Goal: Find specific page/section: Find specific page/section

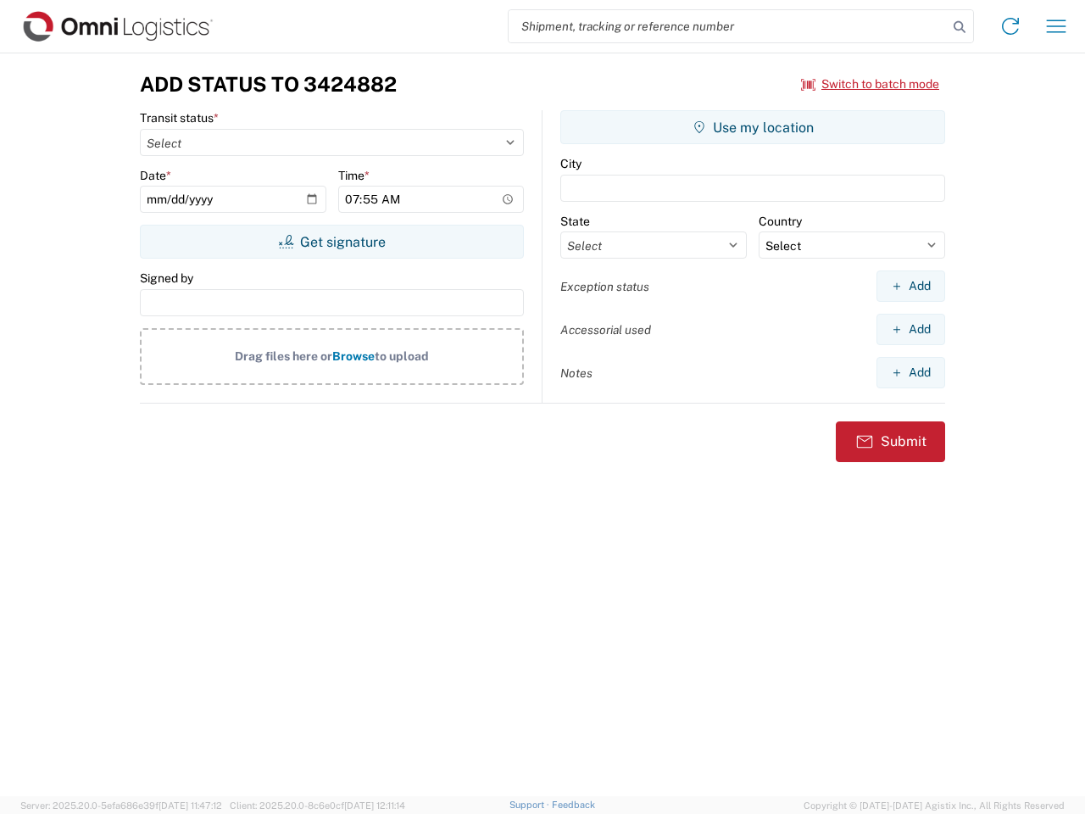
click at [728, 26] on input "search" at bounding box center [728, 26] width 439 height 32
click at [960, 27] on icon at bounding box center [960, 27] width 24 height 24
click at [1011, 26] on icon at bounding box center [1010, 26] width 27 height 27
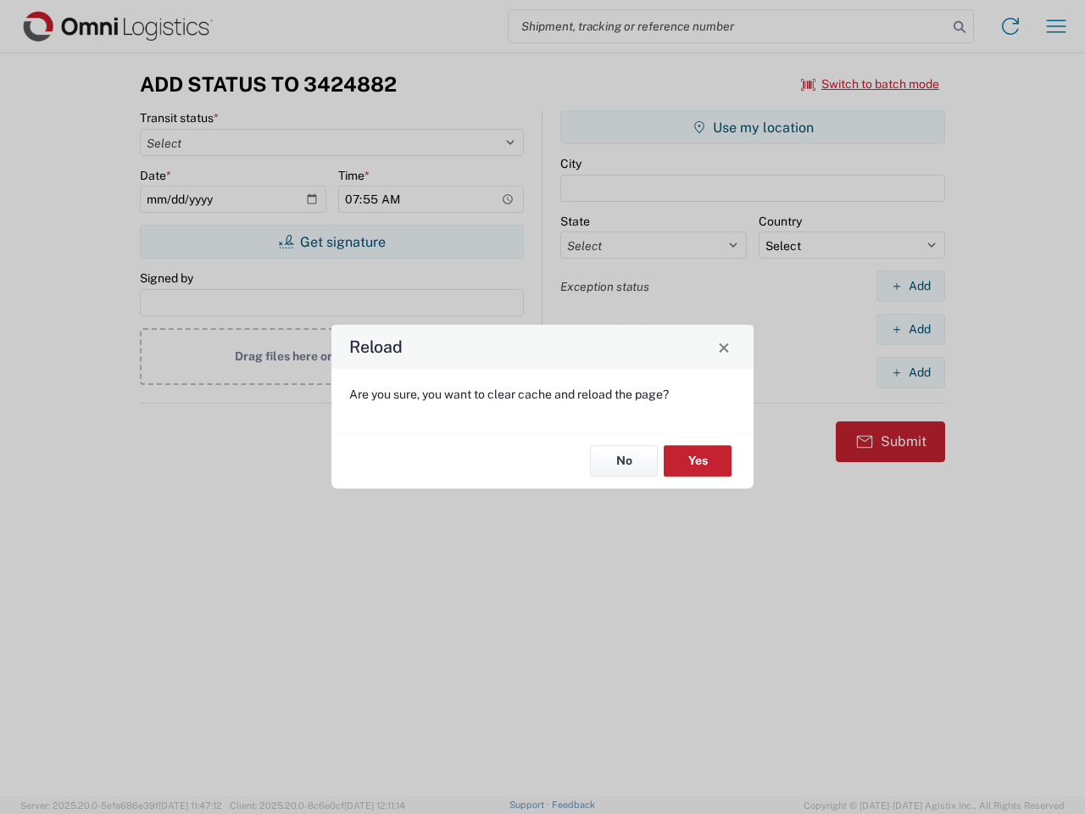
click at [1056, 26] on div "Reload Are you sure, you want to clear cache and reload the page? No Yes" at bounding box center [542, 407] width 1085 height 814
click at [871, 84] on div "Reload Are you sure, you want to clear cache and reload the page? No Yes" at bounding box center [542, 407] width 1085 height 814
click at [331, 242] on div "Reload Are you sure, you want to clear cache and reload the page? No Yes" at bounding box center [542, 407] width 1085 height 814
click at [753, 127] on div "Reload Are you sure, you want to clear cache and reload the page? No Yes" at bounding box center [542, 407] width 1085 height 814
click at [911, 286] on div "Reload Are you sure, you want to clear cache and reload the page? No Yes" at bounding box center [542, 407] width 1085 height 814
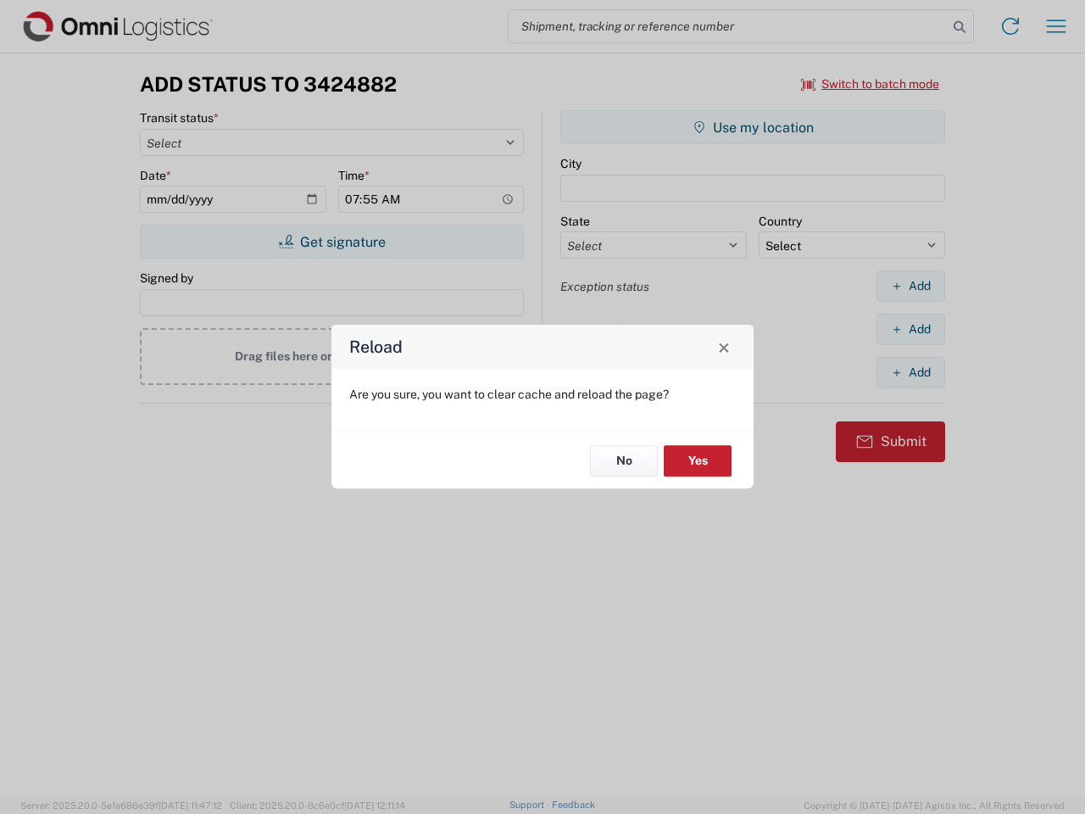
click at [911, 329] on div "Reload Are you sure, you want to clear cache and reload the page? No Yes" at bounding box center [542, 407] width 1085 height 814
click at [911, 372] on div "Reload Are you sure, you want to clear cache and reload the page? No Yes" at bounding box center [542, 407] width 1085 height 814
